Goal: Information Seeking & Learning: Learn about a topic

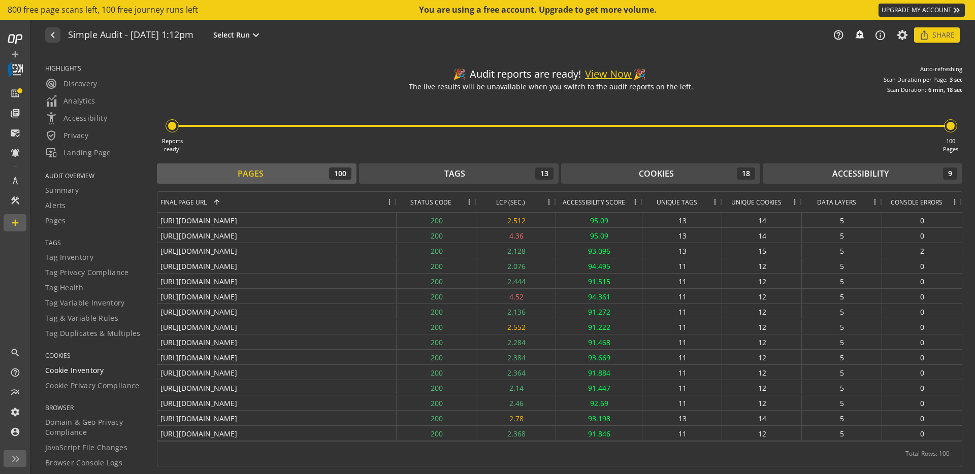
click at [62, 371] on span "Cookie Inventory" at bounding box center [74, 370] width 59 height 10
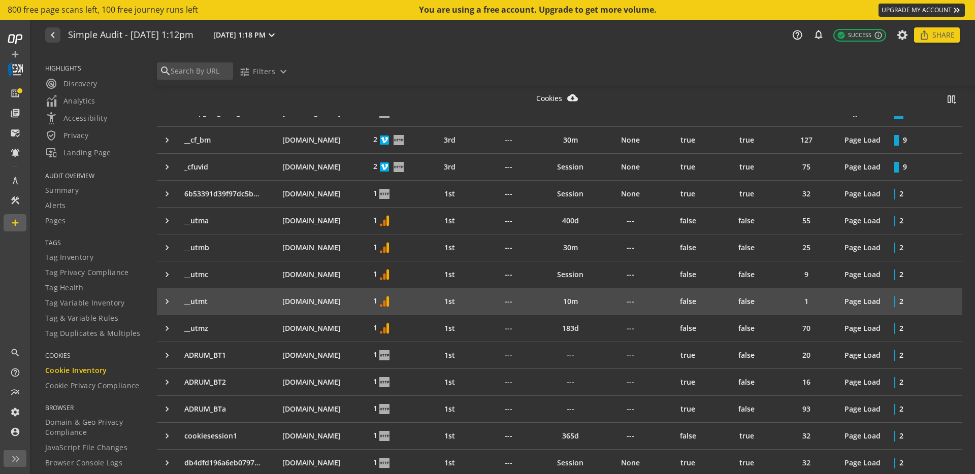
scroll to position [509, 0]
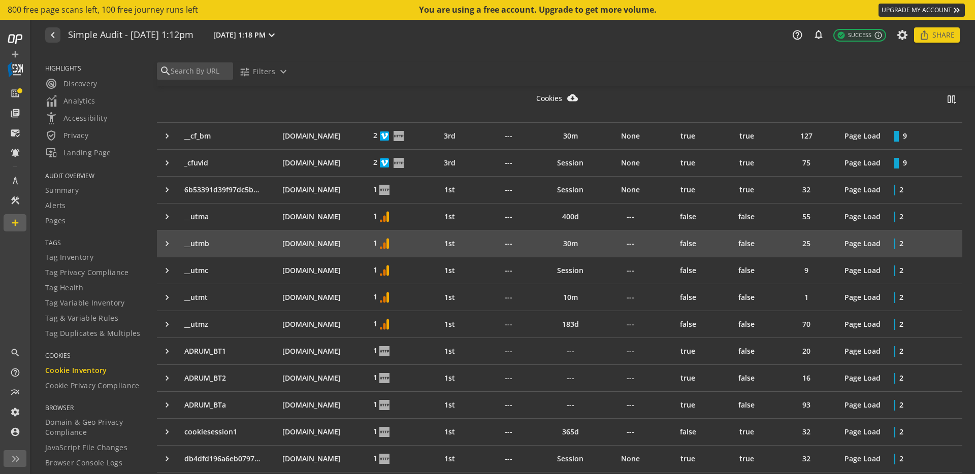
click at [164, 239] on div "keyboard_arrow_right" at bounding box center [170, 244] width 17 height 10
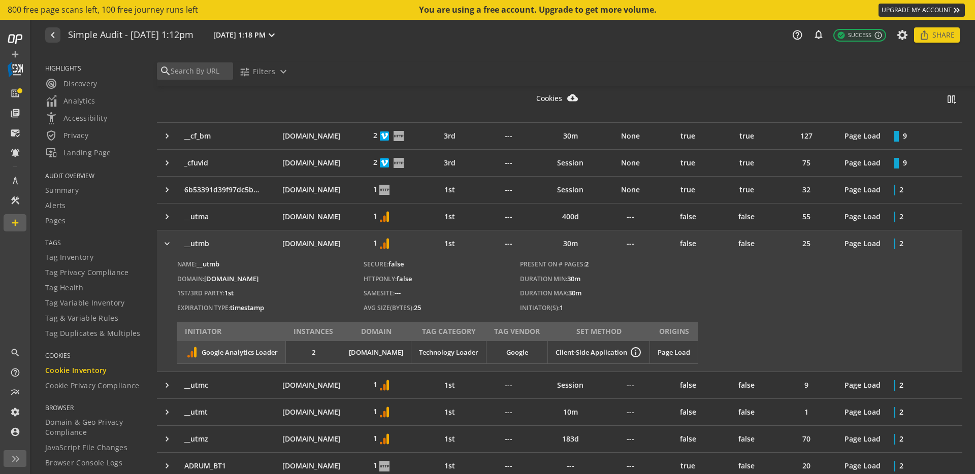
click at [164, 239] on div "keyboard_arrow_right" at bounding box center [170, 244] width 17 height 10
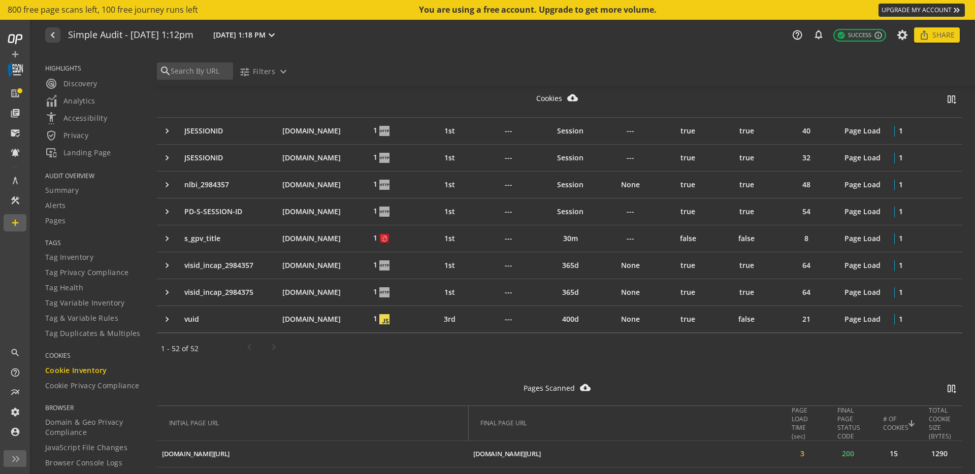
scroll to position [1296, 0]
click at [408, 71] on div "search tune Filters expand_more" at bounding box center [564, 73] width 820 height 23
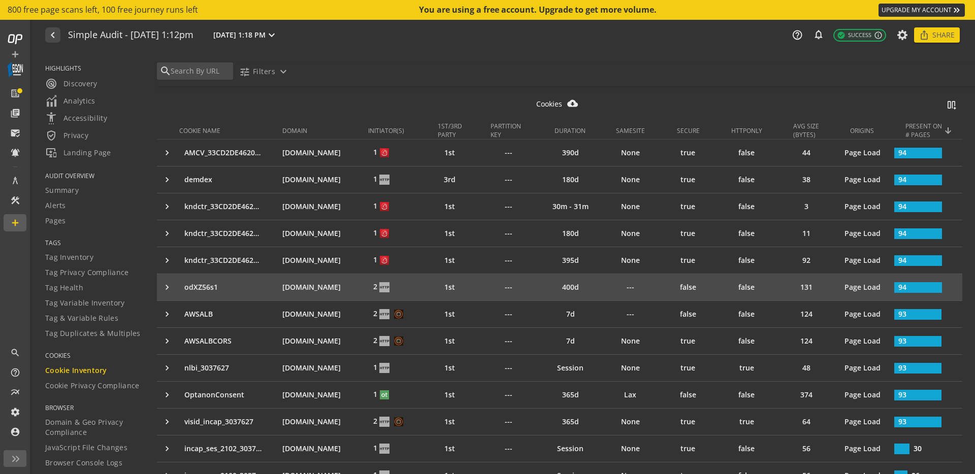
click at [161, 285] on td "keyboard_arrow_right" at bounding box center [168, 287] width 22 height 26
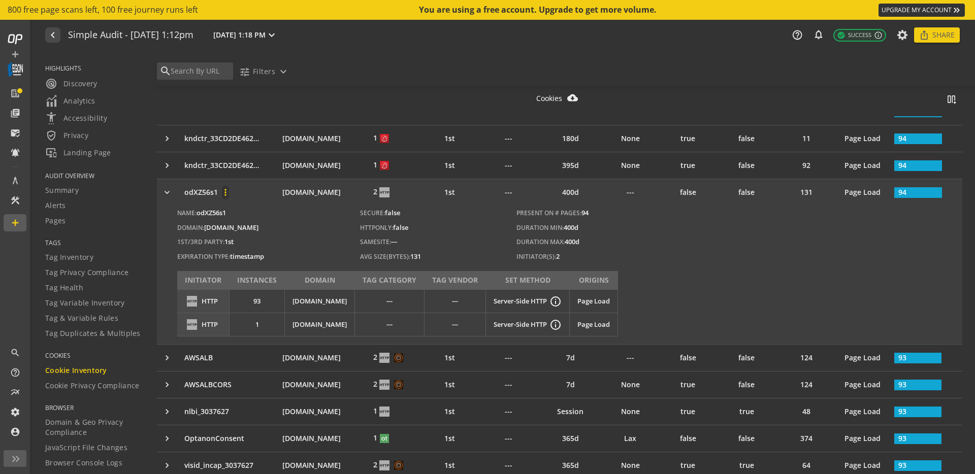
scroll to position [184, 0]
click at [333, 300] on span "[DOMAIN_NAME]" at bounding box center [319, 300] width 54 height 9
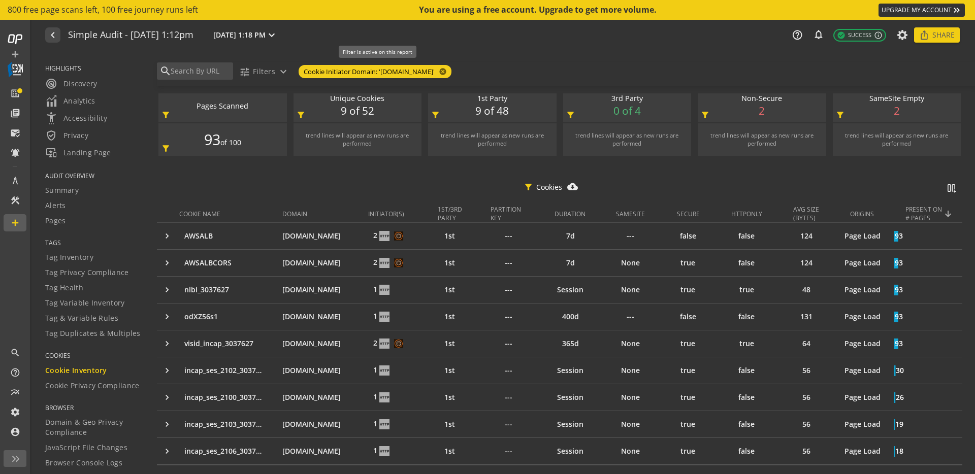
scroll to position [0, 0]
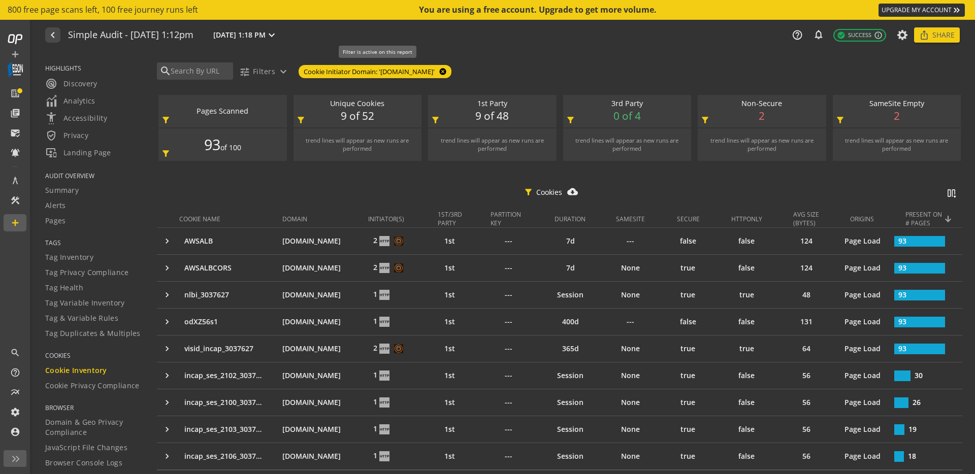
click at [443, 74] on mat-icon "cancel" at bounding box center [442, 72] width 14 height 8
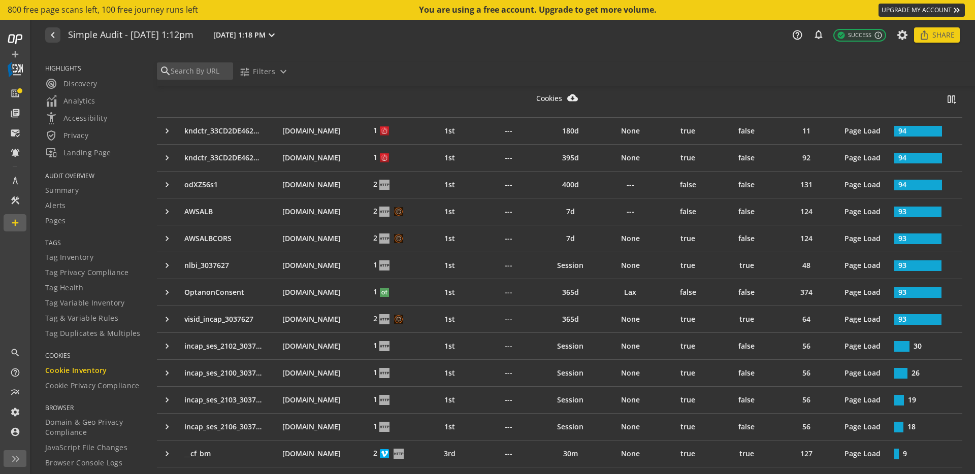
scroll to position [180, 0]
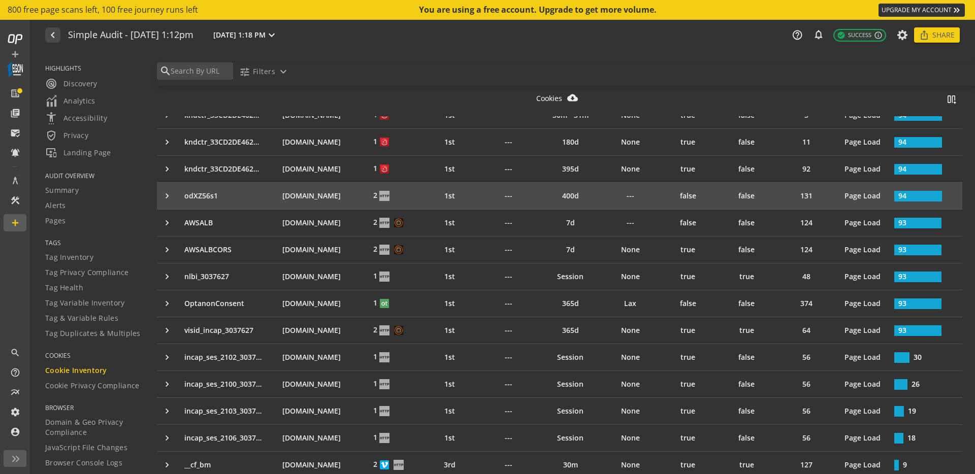
click at [166, 196] on div "keyboard_arrow_right" at bounding box center [170, 196] width 17 height 10
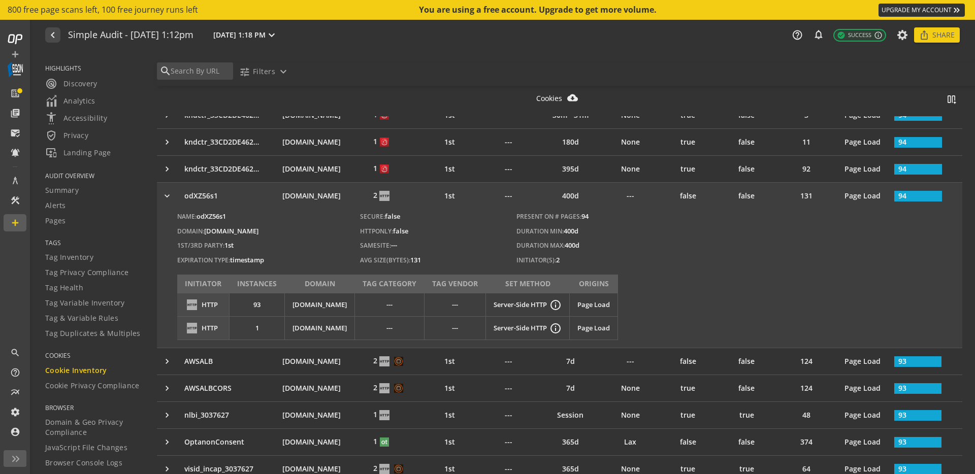
click at [680, 248] on div "Name: odXZ56s1 Domain: [DOMAIN_NAME] 1ST/3RD Party: 1st Expiration Type: timest…" at bounding box center [559, 278] width 805 height 139
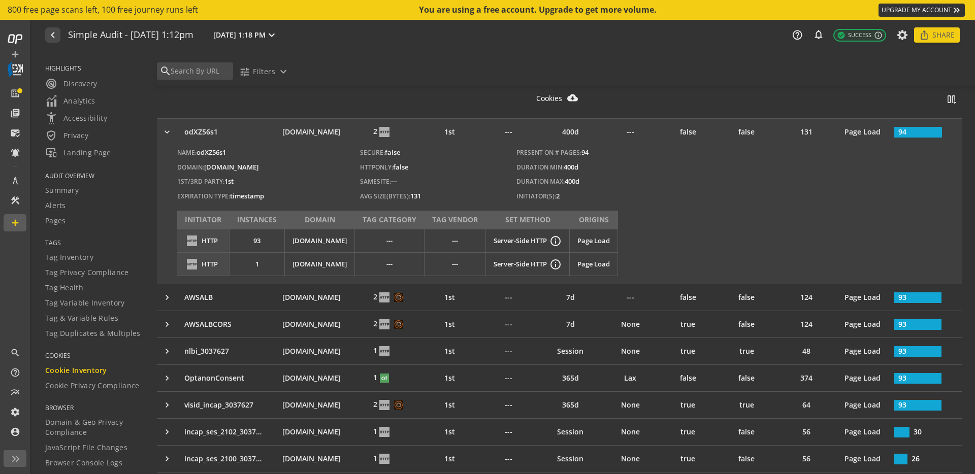
scroll to position [235, 0]
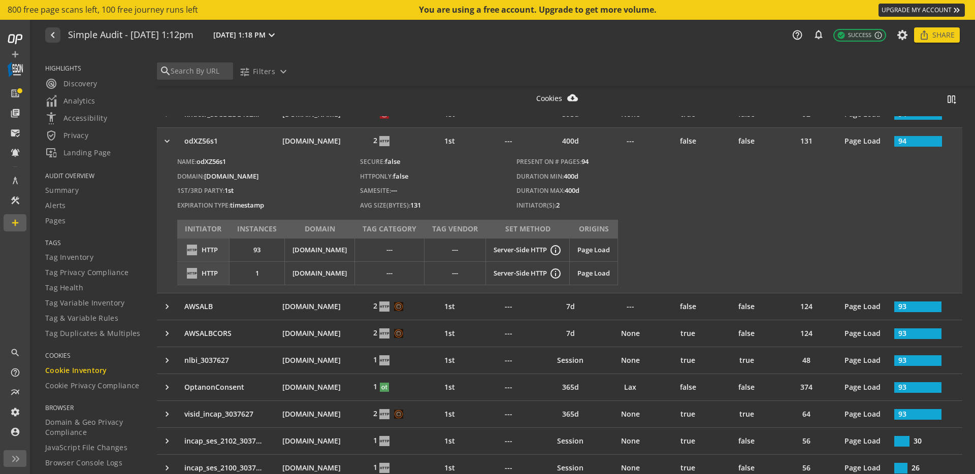
click at [372, 97] on div "Cookies cloud_download_filled splitscreen_vertical_add" at bounding box center [559, 101] width 805 height 30
click at [693, 180] on div "Name: odXZ56s1 Domain: [DOMAIN_NAME] 1ST/3RD Party: 1st Expiration Type: timest…" at bounding box center [559, 223] width 805 height 139
click at [164, 138] on div "keyboard_arrow_right" at bounding box center [170, 141] width 17 height 10
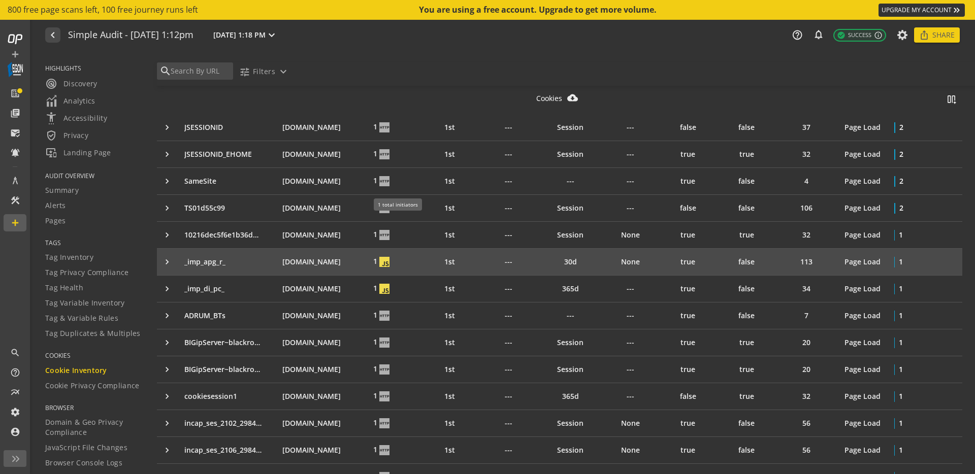
scroll to position [906, 0]
